Goal: Task Accomplishment & Management: Complete application form

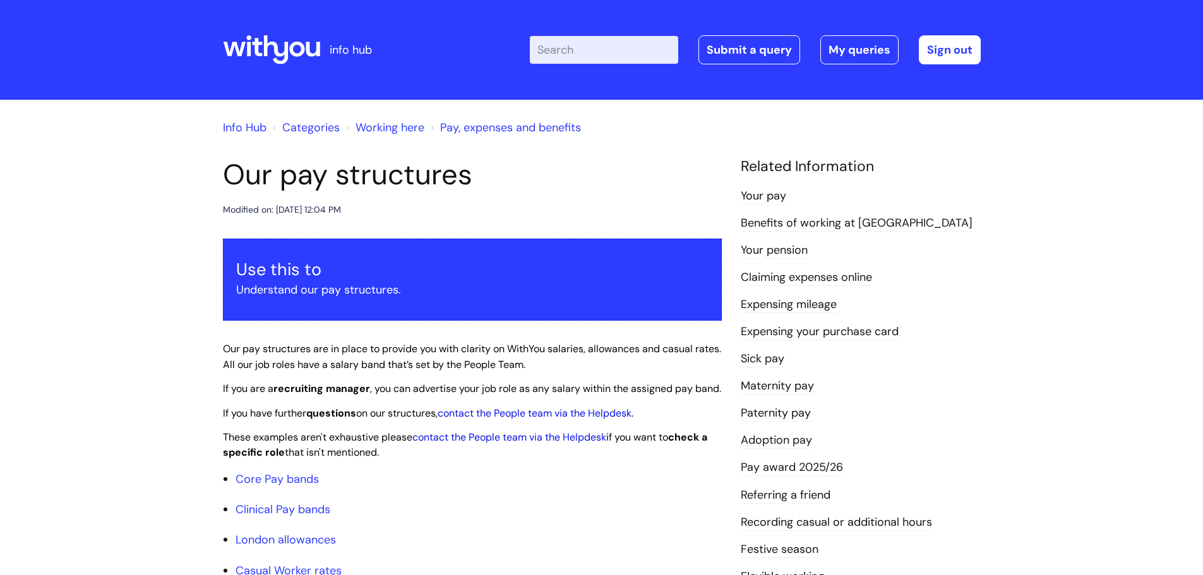
scroll to position [1725, 0]
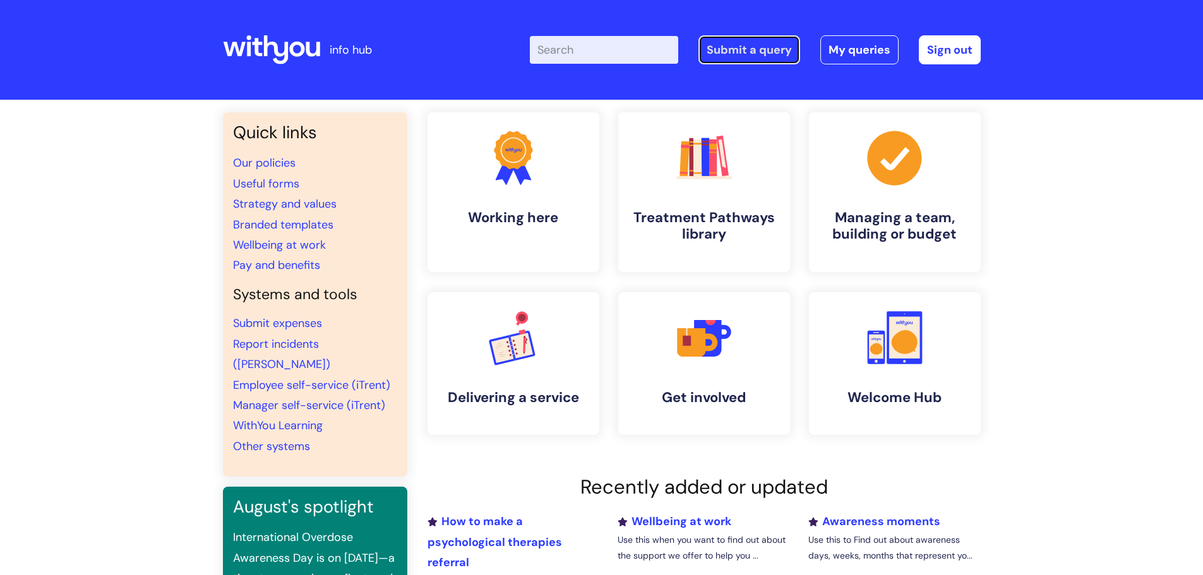
click at [730, 51] on link "Submit a query" at bounding box center [749, 49] width 102 height 29
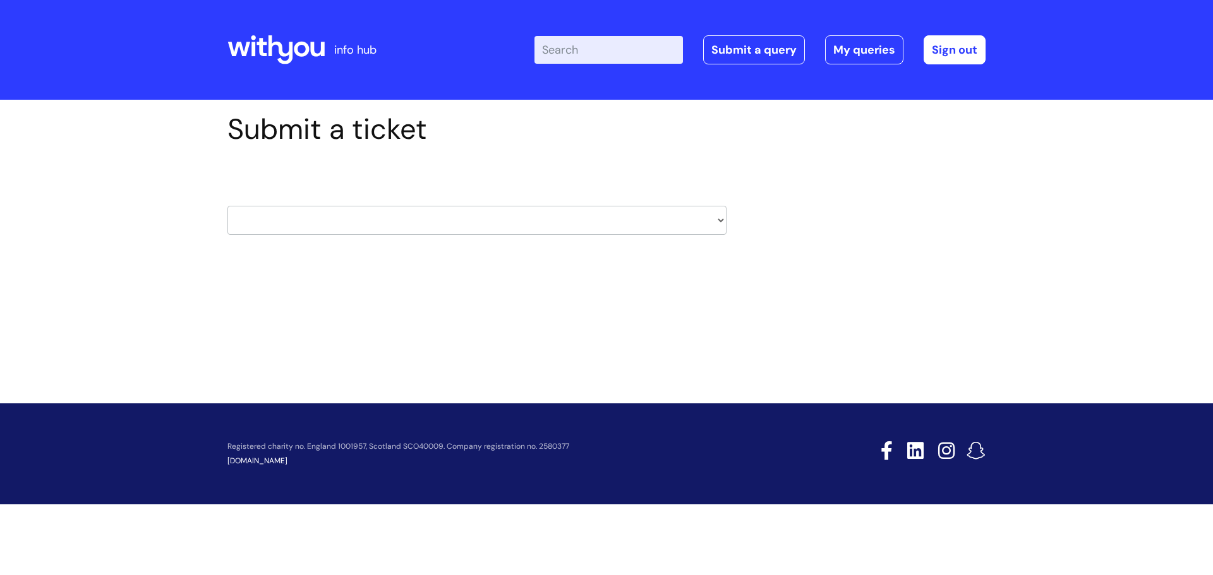
click at [285, 234] on div "HR / People IT and Support Clinical Drug Alerts Finance Accounts Data Support T…" at bounding box center [476, 205] width 499 height 97
click at [284, 222] on select "HR / People IT and Support Clinical Drug Alerts Finance Accounts Data Support T…" at bounding box center [476, 220] width 499 height 29
select select "it_and_support"
click at [227, 206] on select "HR / People IT and Support Clinical Drug Alerts Finance Accounts Data Support T…" at bounding box center [476, 220] width 499 height 29
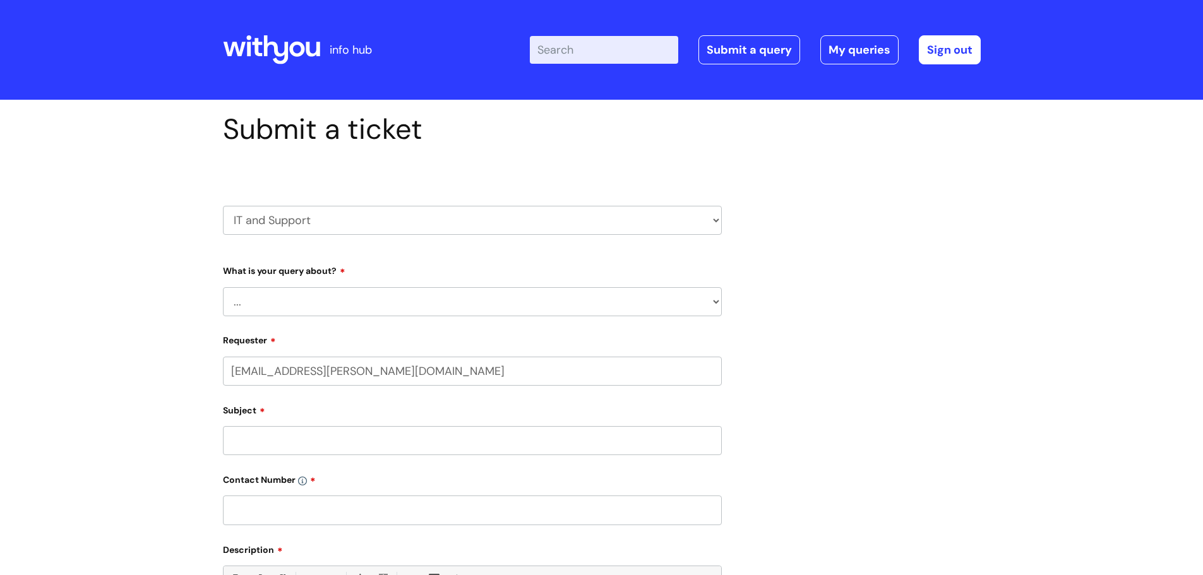
select select "80004286572"
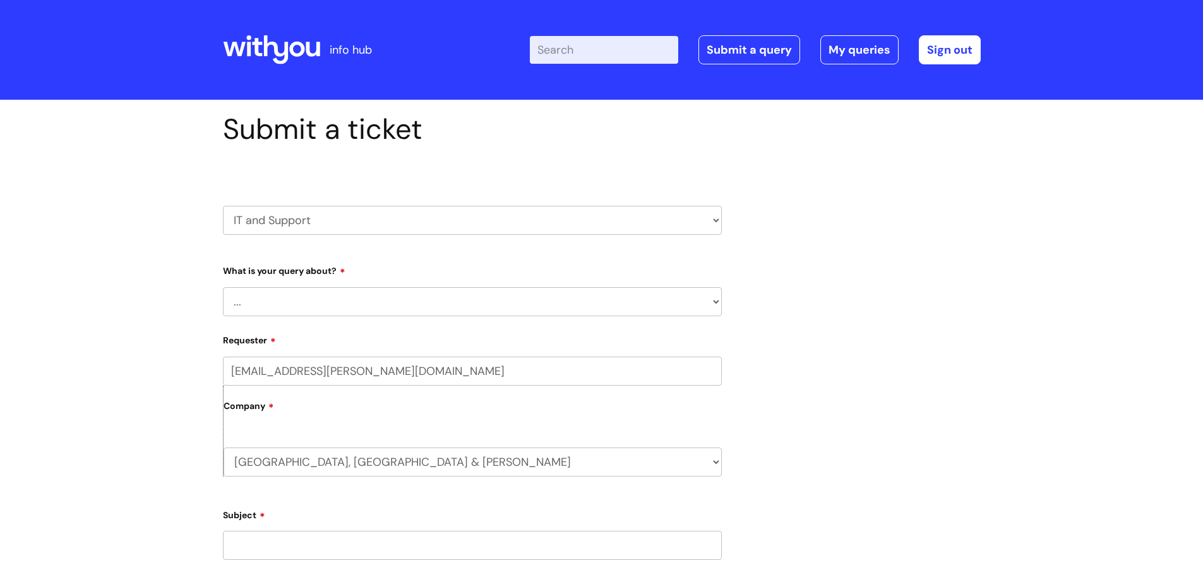
click at [302, 303] on select "... Mobile Phone Reset & MFA Accounts, Starters and Leavers IT Hardware issue I…" at bounding box center [472, 301] width 499 height 29
select select "Something Else"
click at [223, 287] on select "... Mobile Phone Reset & MFA Accounts, Starters and Leavers IT Hardware issue I…" at bounding box center [472, 301] width 499 height 29
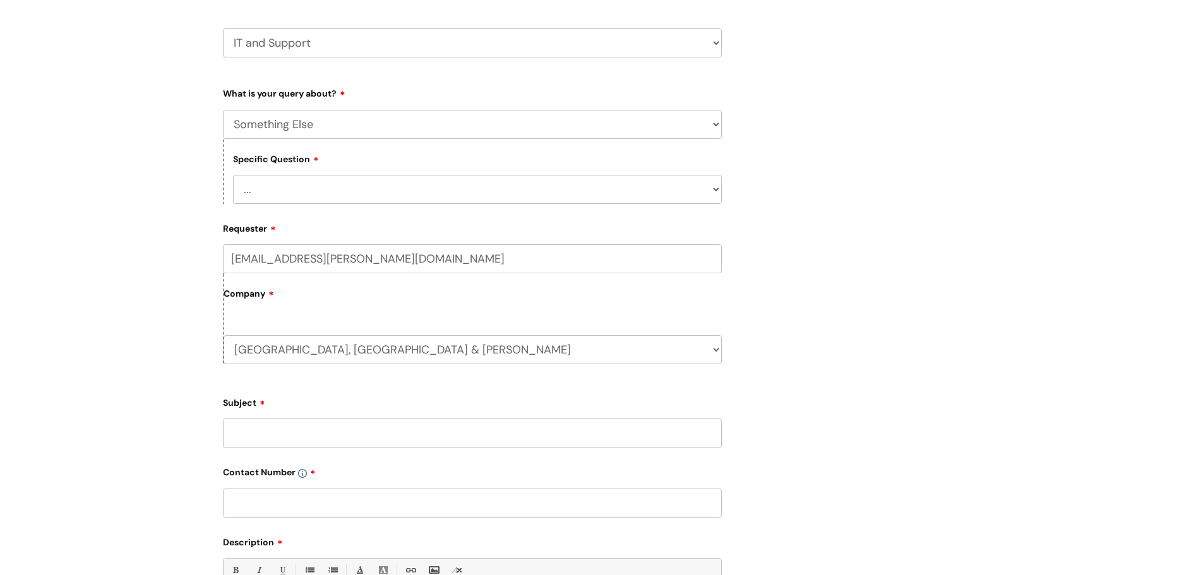
scroll to position [253, 0]
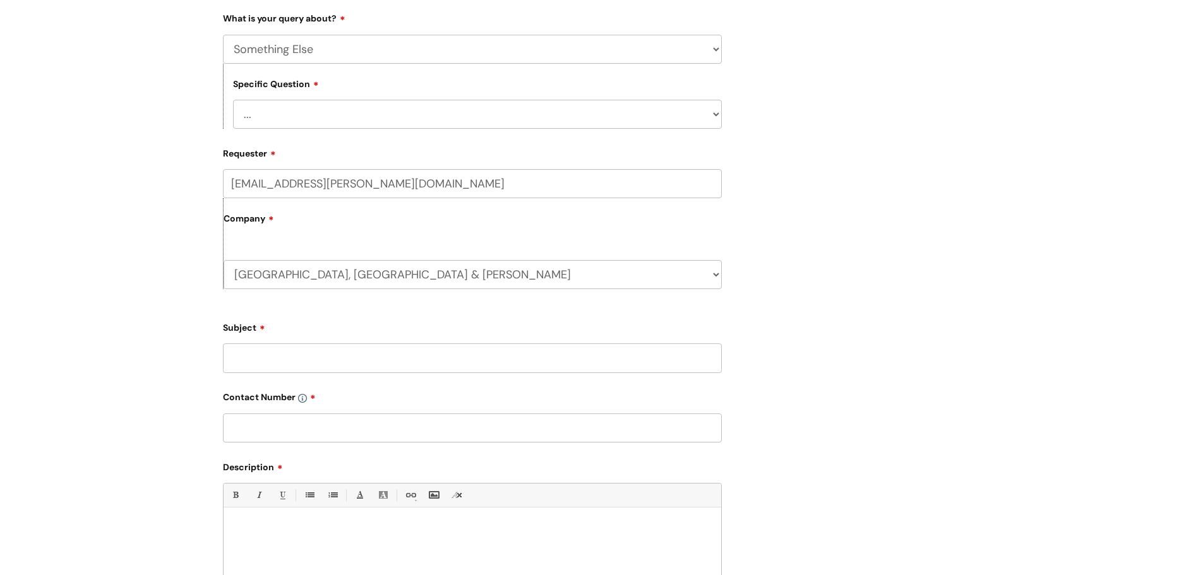
click at [278, 354] on input "Subject" at bounding box center [472, 358] width 499 height 29
paste input "Daniel Japi Mazwi"
drag, startPoint x: 393, startPoint y: 356, endPoint x: 299, endPoint y: 358, distance: 94.1
click at [299, 358] on input "Shipping no. Daniel Japi Mazwi" at bounding box center [472, 358] width 499 height 29
paste input "60120210458934"
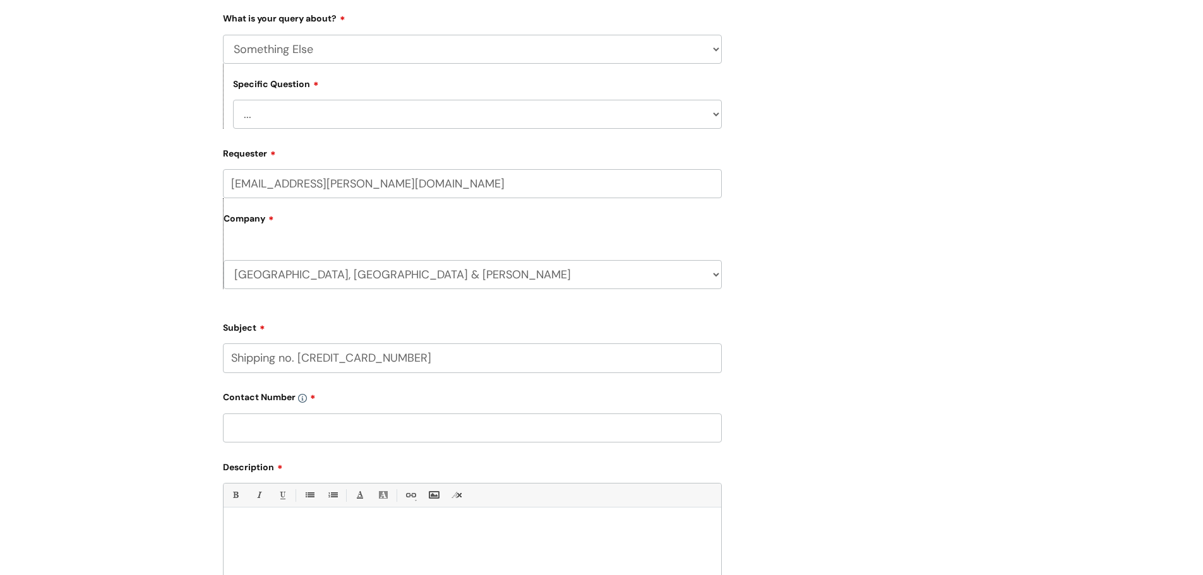
type input "Shipping no. 60120210458934"
click at [243, 424] on input "text" at bounding box center [472, 428] width 499 height 29
type input "07753244211"
click at [266, 532] on p at bounding box center [472, 529] width 479 height 11
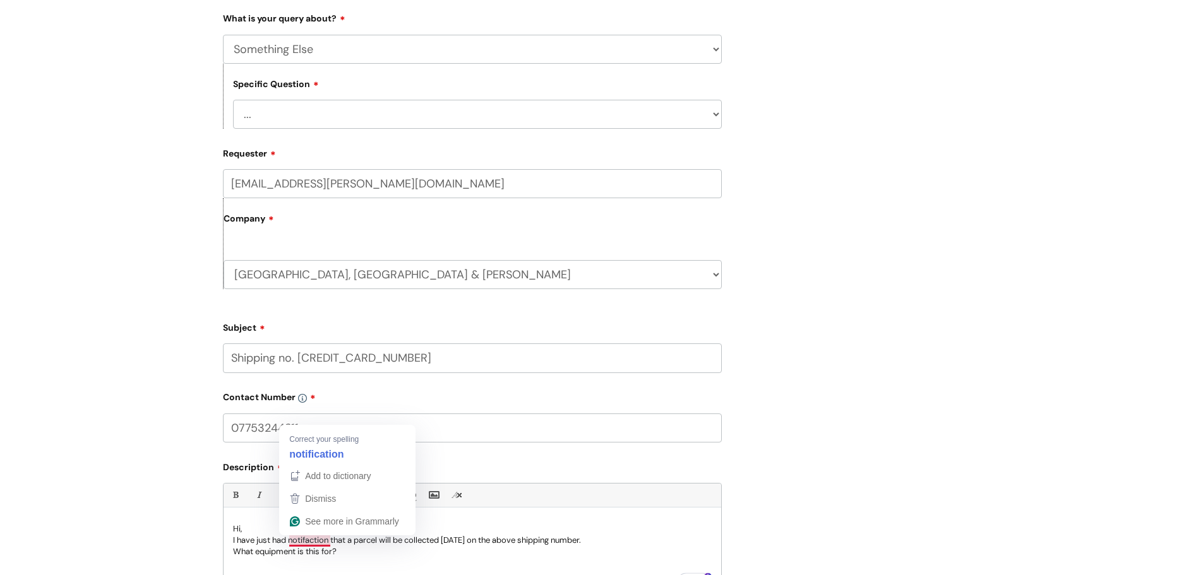
click at [315, 537] on p "I have just had notifaction that a parcel will be collected today on the above …" at bounding box center [472, 540] width 479 height 11
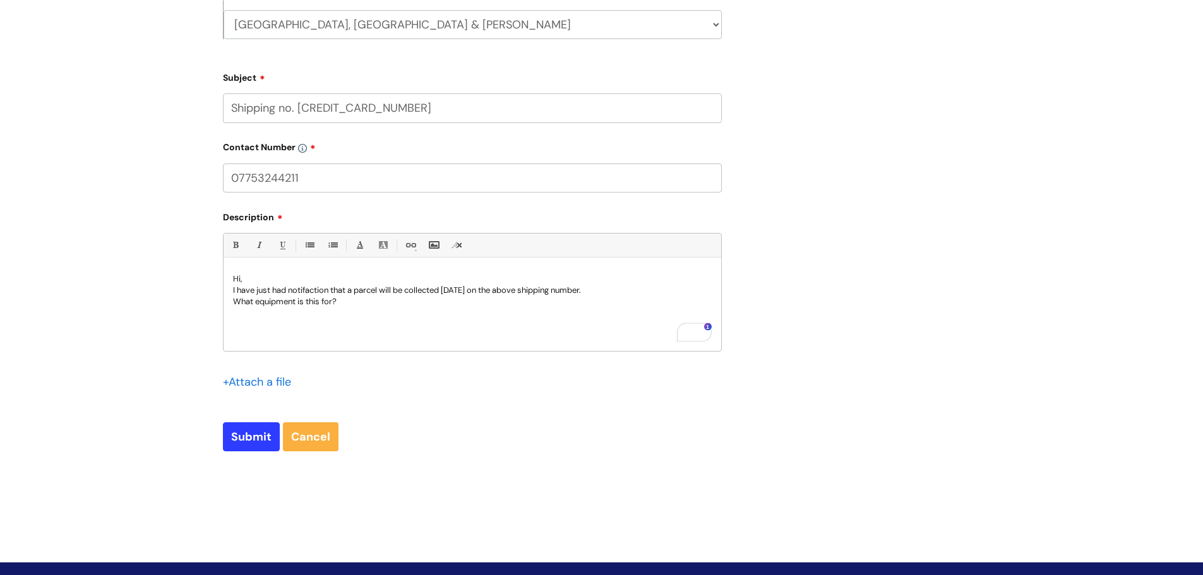
scroll to position [505, 0]
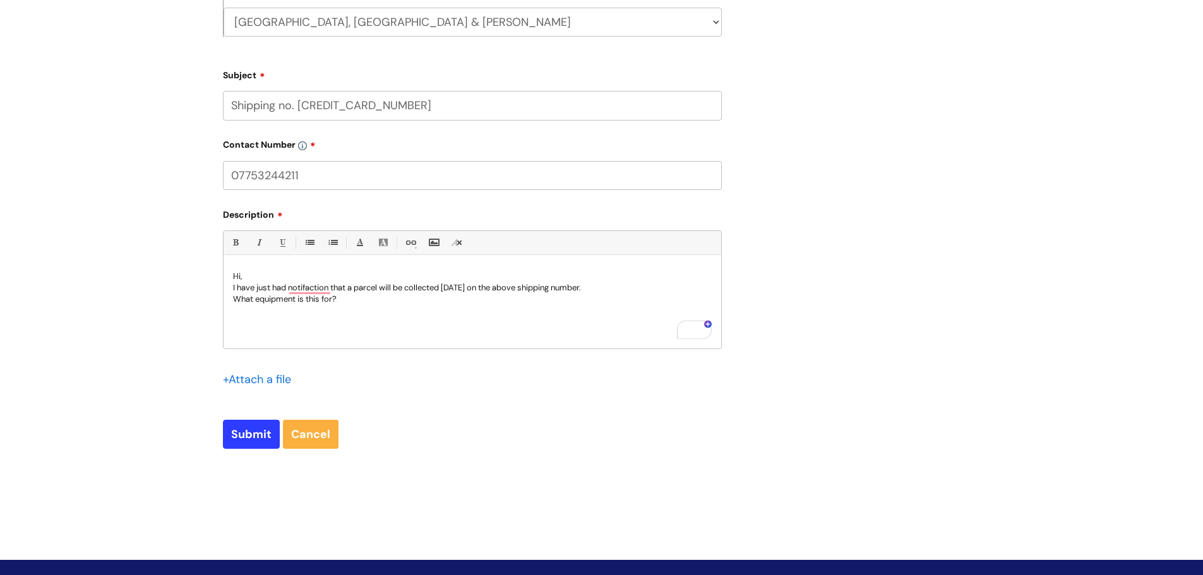
click at [236, 418] on form "Type Of Request ... Accounts (Finance) Alerts! (For clinical team) Data Protect…" at bounding box center [472, 102] width 499 height 694
click at [243, 431] on input "Submit" at bounding box center [251, 434] width 57 height 29
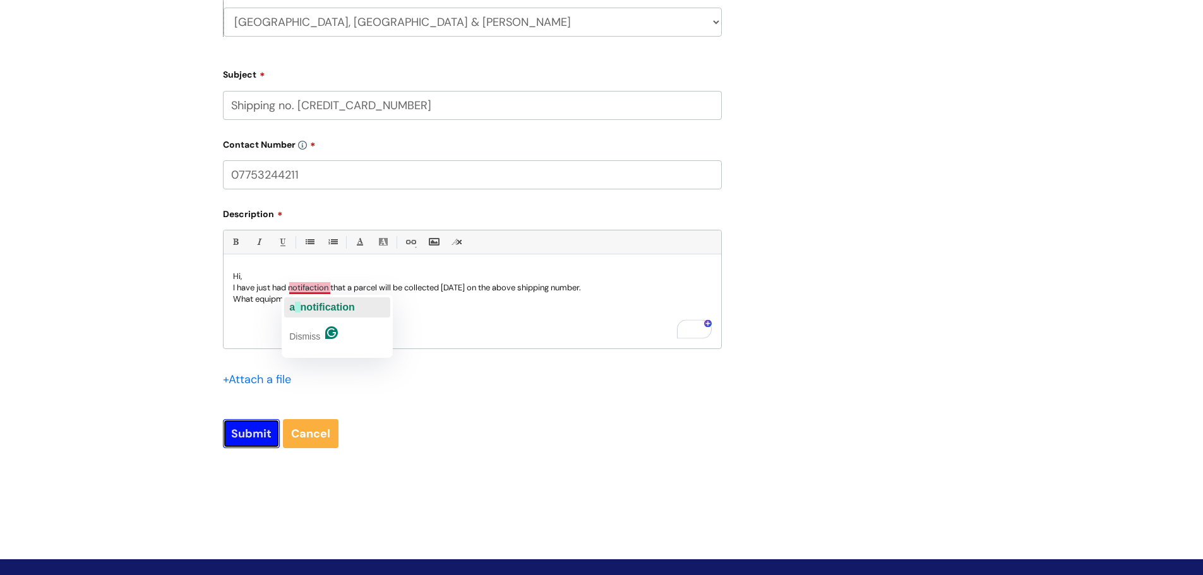
click at [319, 306] on span "notification" at bounding box center [328, 307] width 54 height 11
click at [248, 434] on input "Submit" at bounding box center [251, 433] width 57 height 29
